Goal: Information Seeking & Learning: Check status

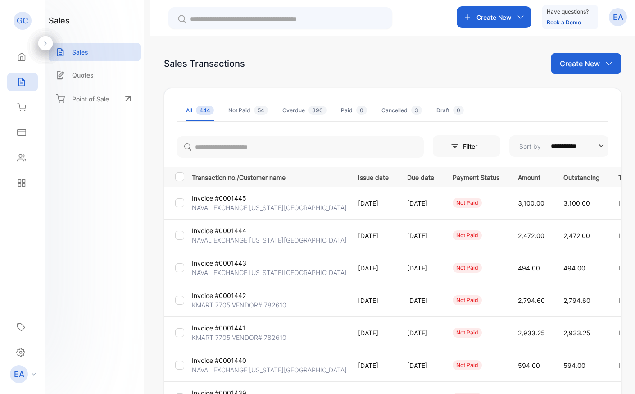
scroll to position [26, 0]
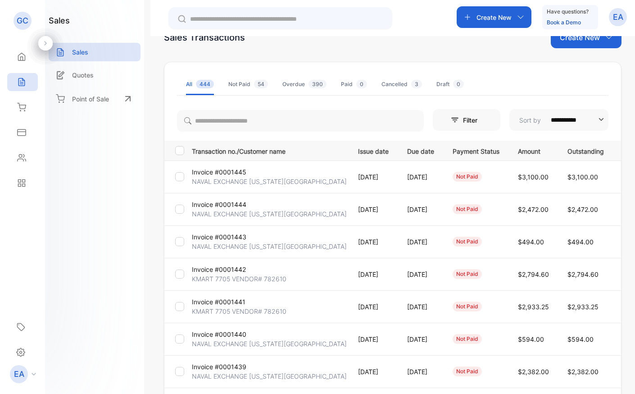
click at [232, 180] on p "NAVAL EXCHANGE [US_STATE][GEOGRAPHIC_DATA]" at bounding box center [269, 181] width 155 height 9
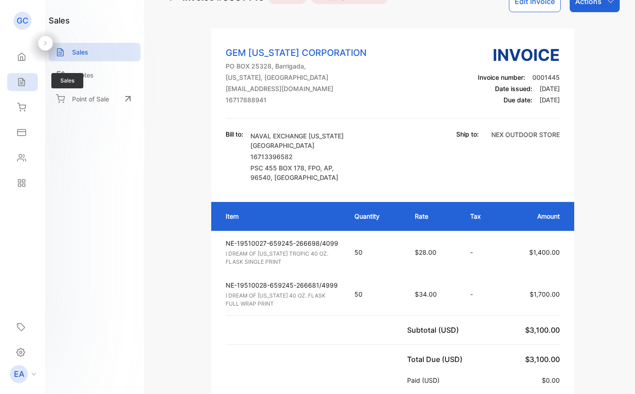
click at [18, 82] on icon at bounding box center [21, 82] width 6 height 8
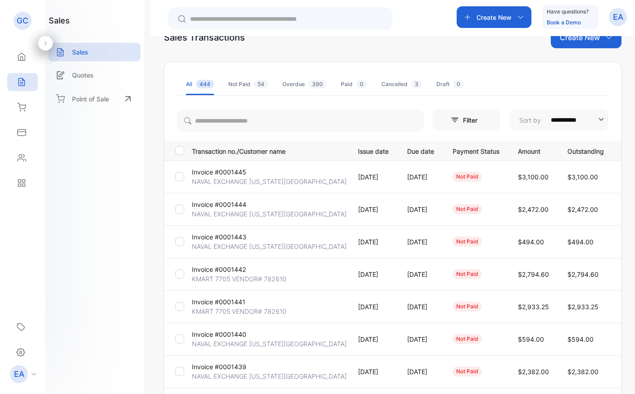
click at [225, 206] on p "Invoice #0001444" at bounding box center [219, 204] width 55 height 9
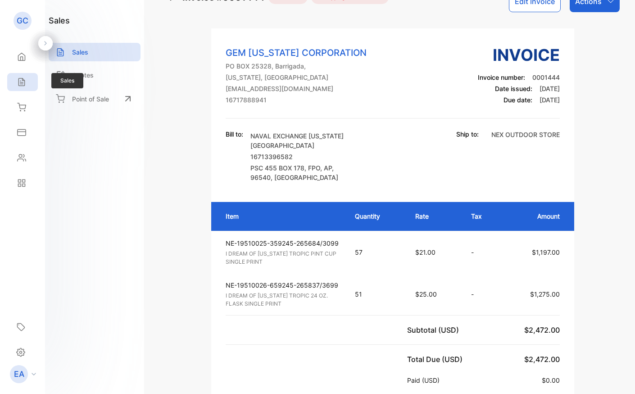
click at [26, 78] on icon at bounding box center [21, 81] width 9 height 9
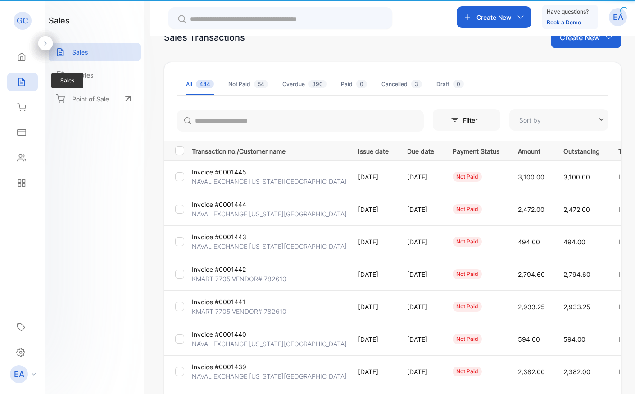
type input "**********"
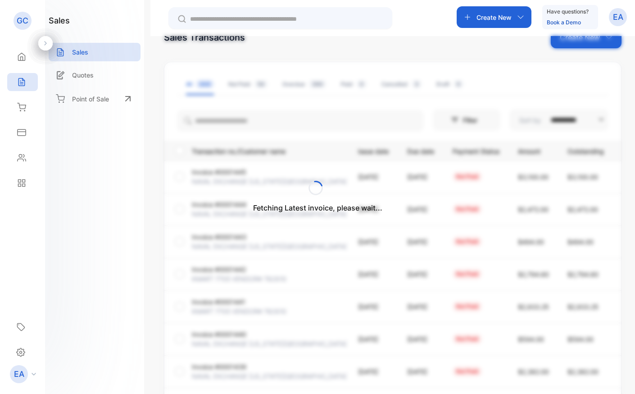
click at [223, 235] on div "Fetching Latest invoice, please wait..." at bounding box center [317, 197] width 635 height 394
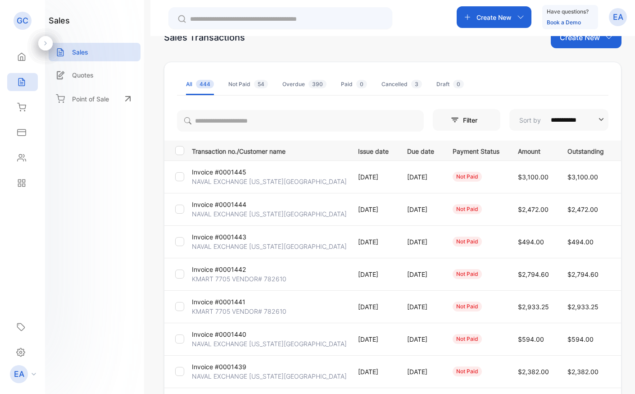
click at [221, 241] on p "NAVAL EXCHANGE [US_STATE][GEOGRAPHIC_DATA]" at bounding box center [269, 245] width 155 height 9
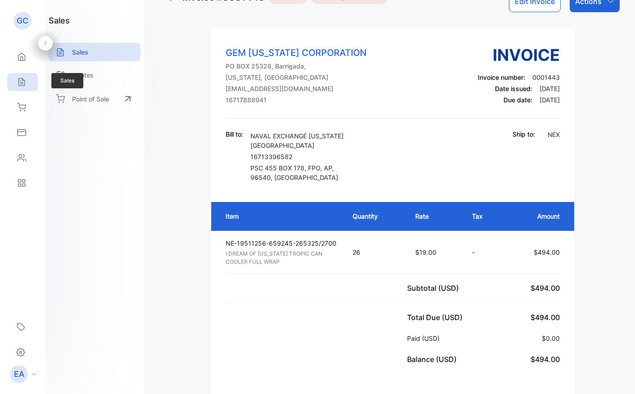
click at [24, 84] on icon at bounding box center [21, 82] width 6 height 8
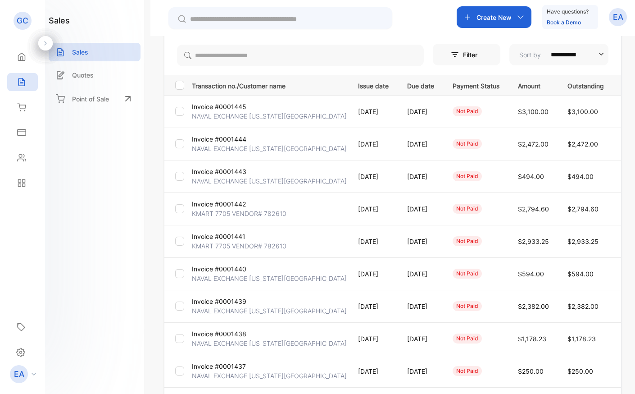
scroll to position [95, 0]
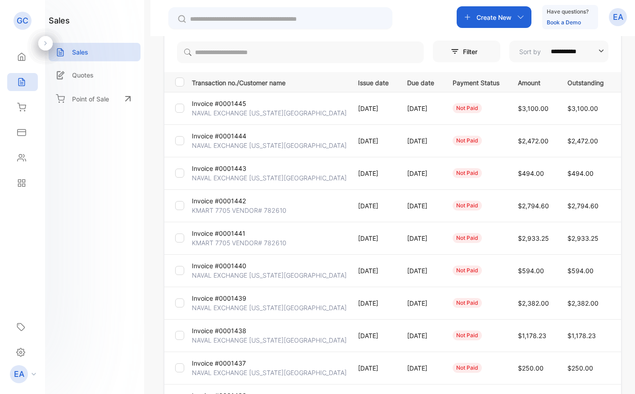
click at [222, 265] on p "Invoice #0001440" at bounding box center [219, 265] width 55 height 9
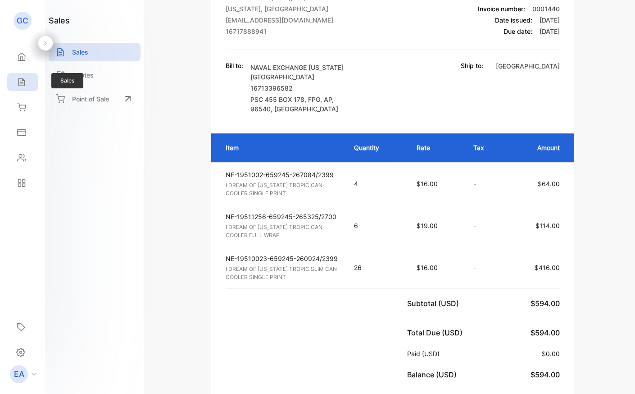
click at [24, 86] on div "Sales" at bounding box center [22, 82] width 31 height 18
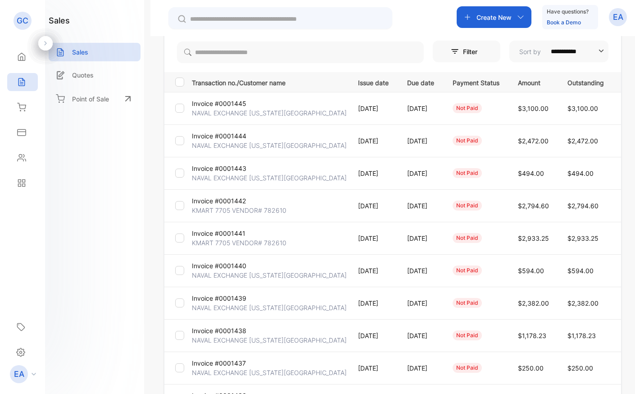
click at [225, 299] on p "Invoice #0001439" at bounding box center [219, 297] width 55 height 9
